Goal: Task Accomplishment & Management: Use online tool/utility

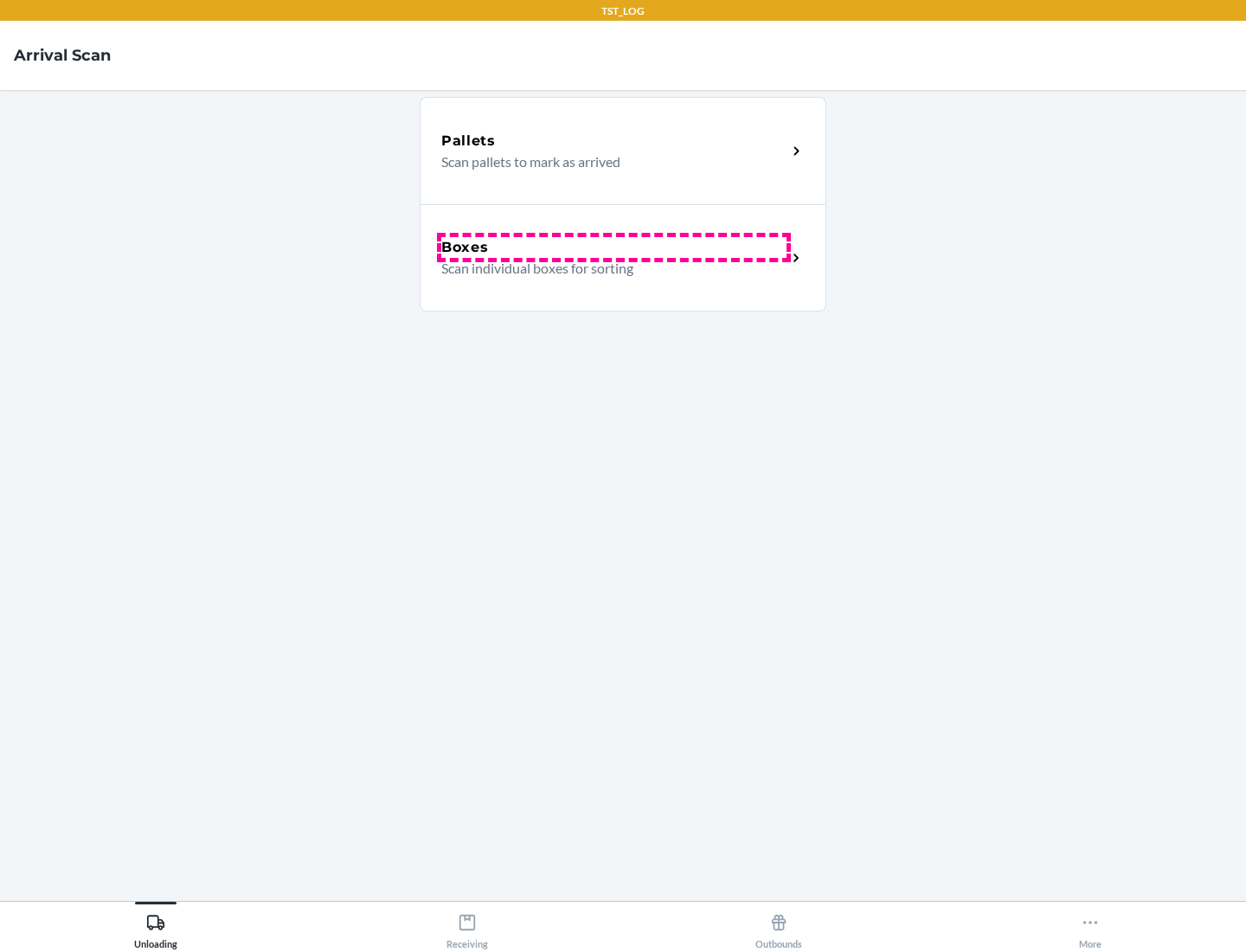
click at [613, 247] on div "Boxes" at bounding box center [614, 247] width 345 height 21
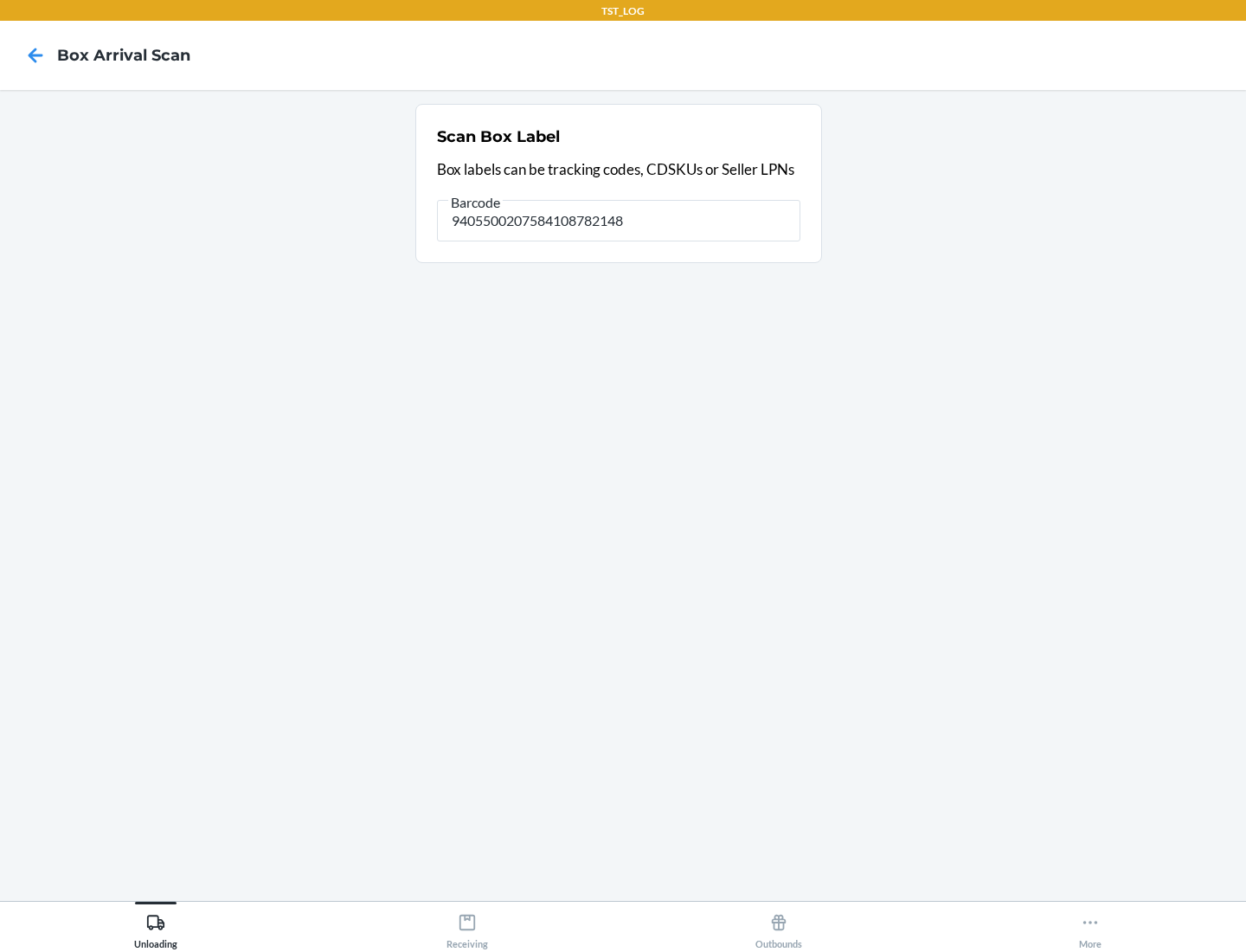
type input "9405500207584108782148"
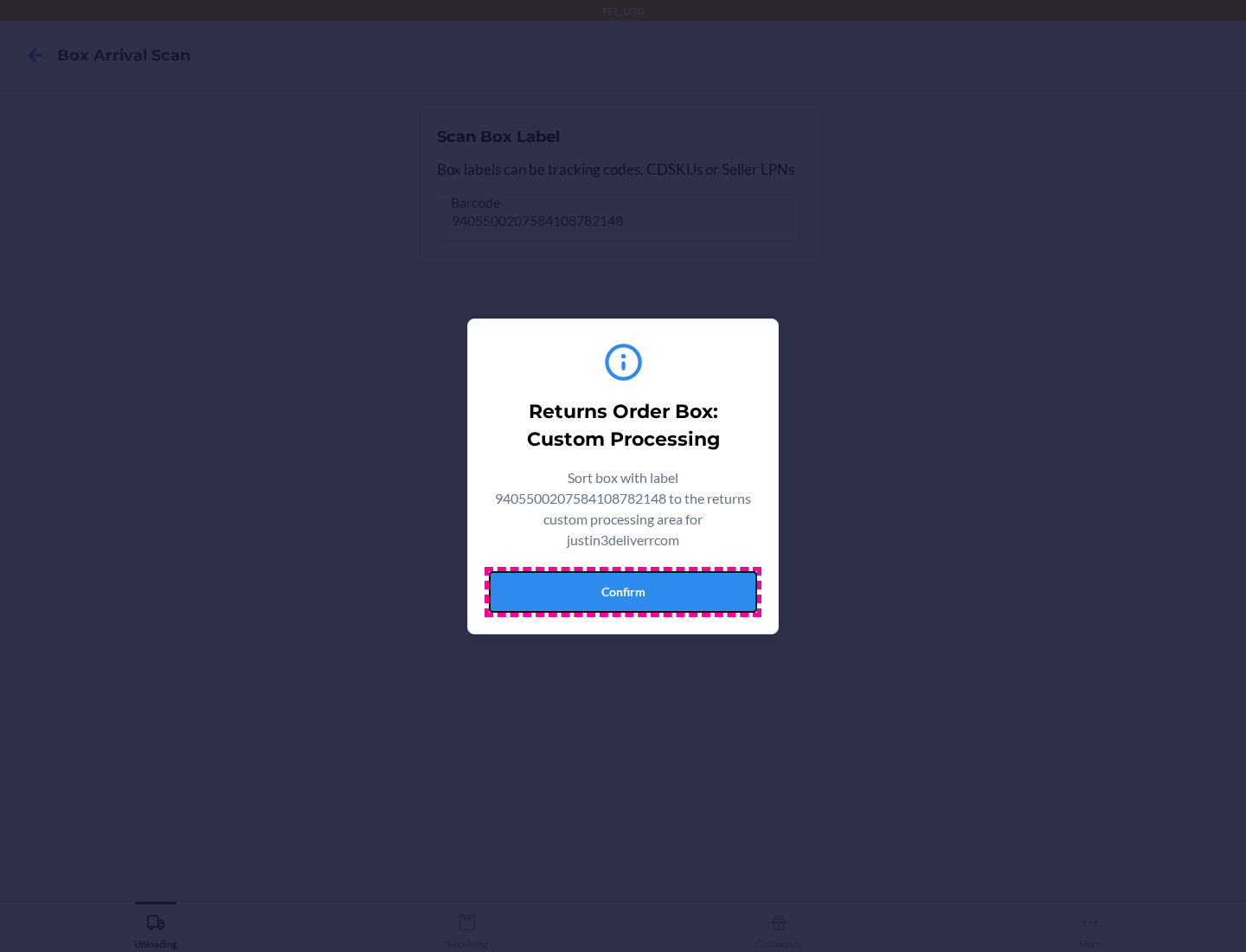
click at [623, 591] on button "Confirm" at bounding box center [623, 591] width 268 height 41
